Goal: Task Accomplishment & Management: Manage account settings

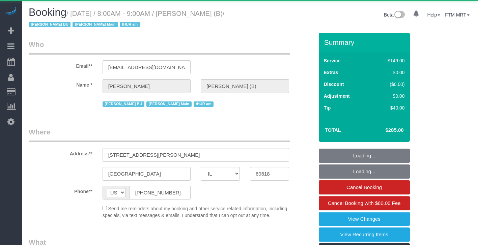
select select "IL"
select select "object:1218"
select select "5"
select select "4"
select select "1"
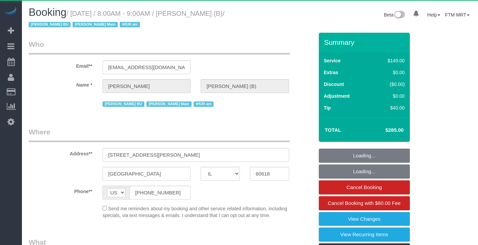
select select "spot1"
select select "number:1"
select select "number:57"
select select "number:139"
select select "number:104"
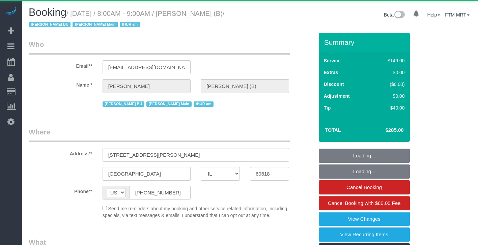
select select "number:98"
select select "number:141"
select select "number:143"
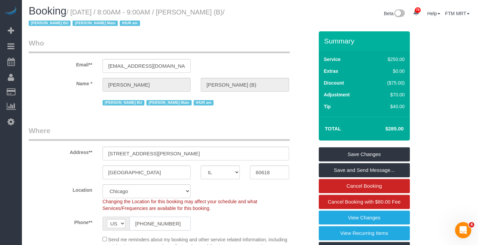
drag, startPoint x: 170, startPoint y: 223, endPoint x: 120, endPoint y: 223, distance: 50.3
click at [120, 223] on div "AF AL DZ AD AO AI AQ AG AR AM AW AU AT AZ BS BH BD BB BY BE BZ BJ BM BT BO BA B…" at bounding box center [147, 224] width 88 height 14
